Goal: Task Accomplishment & Management: Complete application form

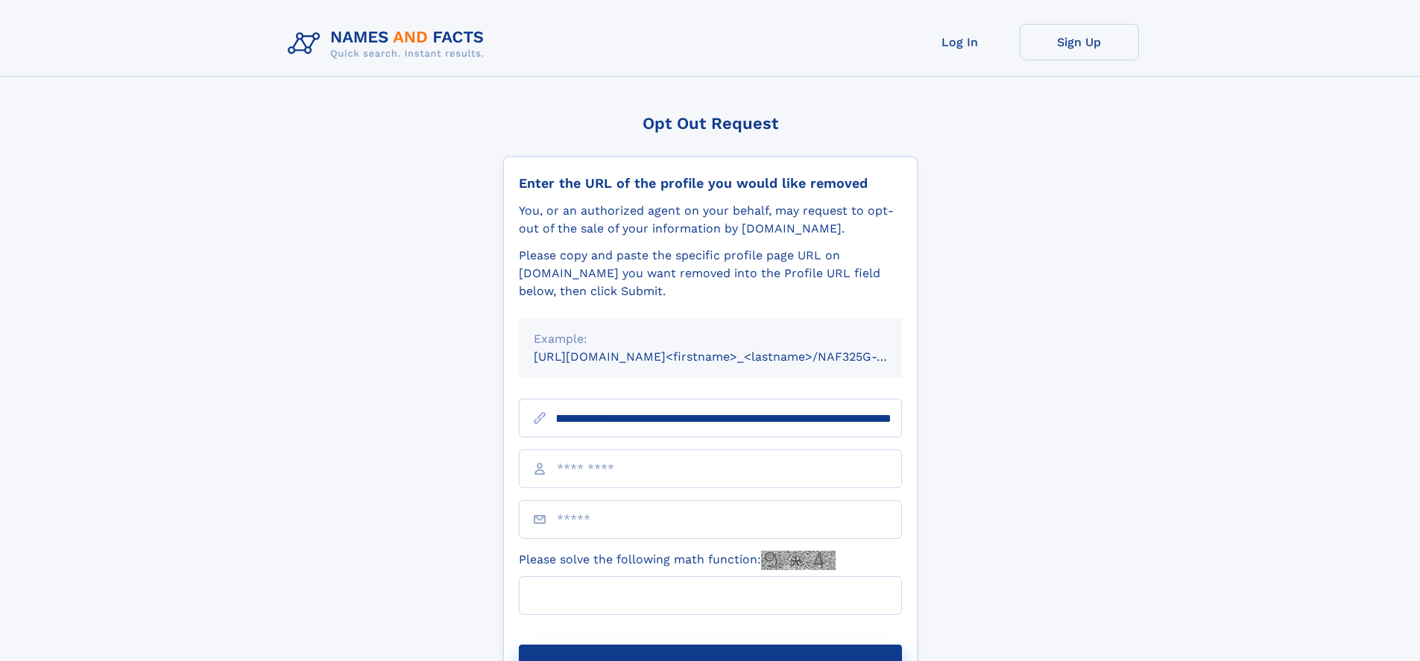
scroll to position [0, 175]
type input "**********"
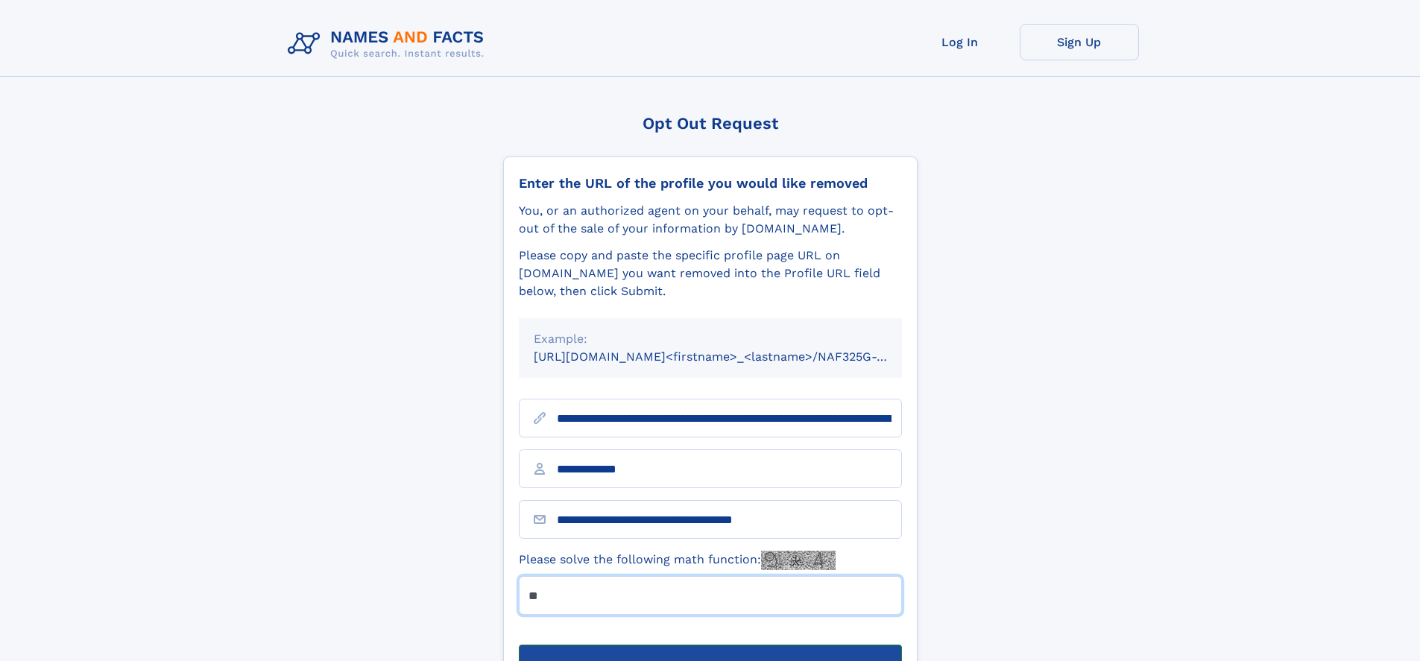
type input "**"
click at [710, 645] on button "Submit Opt Out Request" at bounding box center [710, 669] width 383 height 48
